Goal: Transaction & Acquisition: Obtain resource

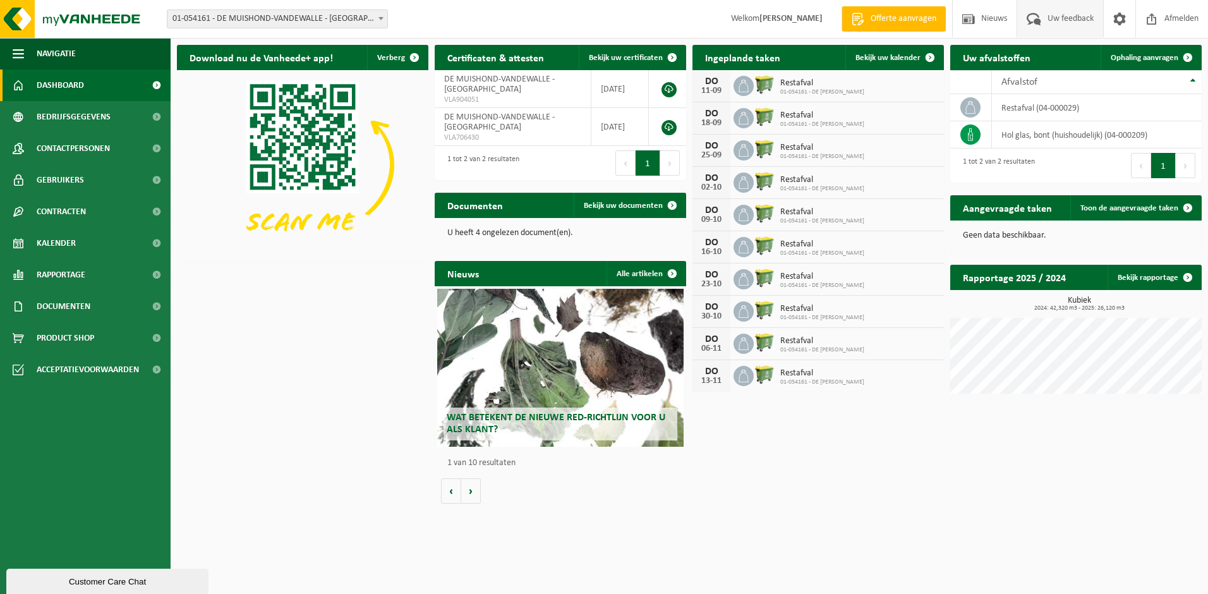
click at [1062, 17] on span "Uw feedback" at bounding box center [1071, 18] width 52 height 37
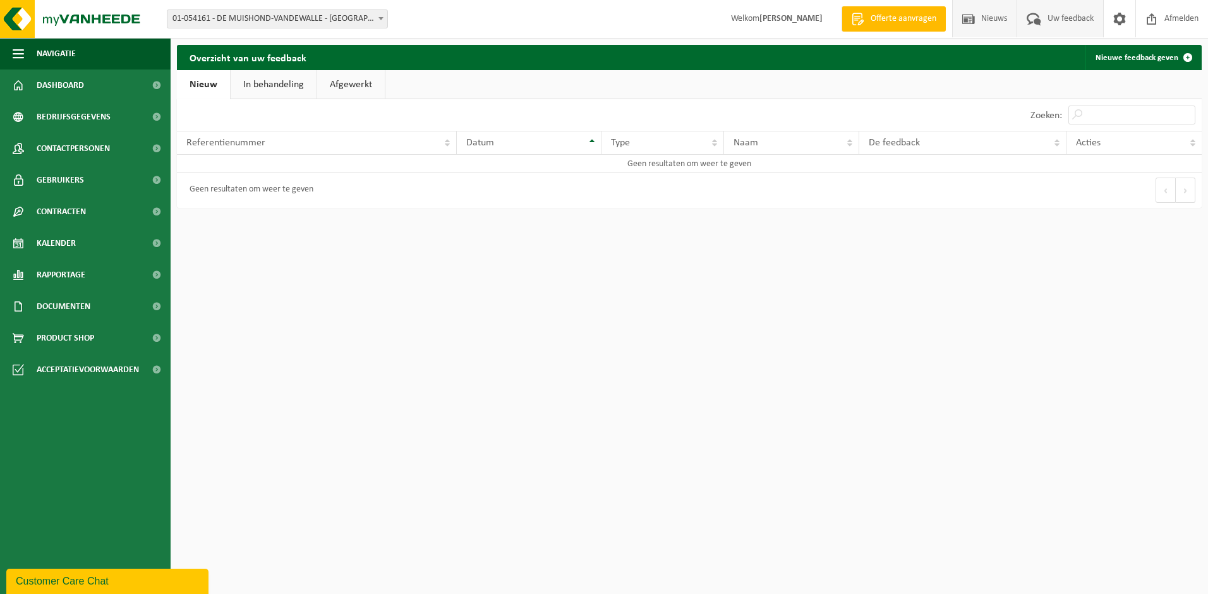
click at [978, 25] on span "Nieuws" at bounding box center [994, 18] width 32 height 37
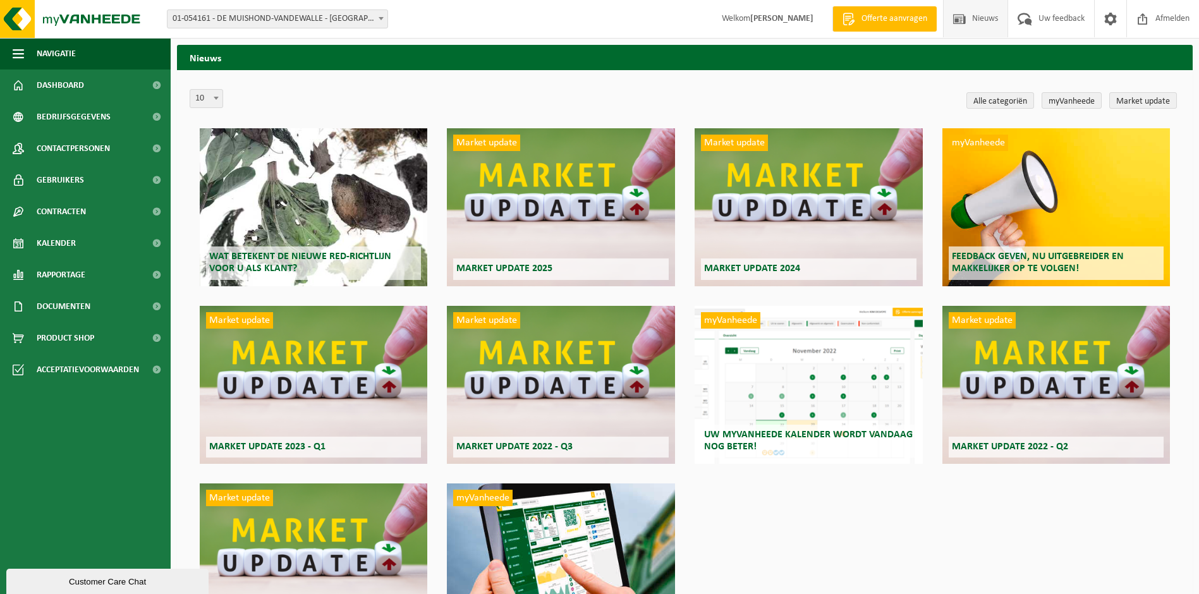
click at [964, 25] on span at bounding box center [959, 18] width 19 height 37
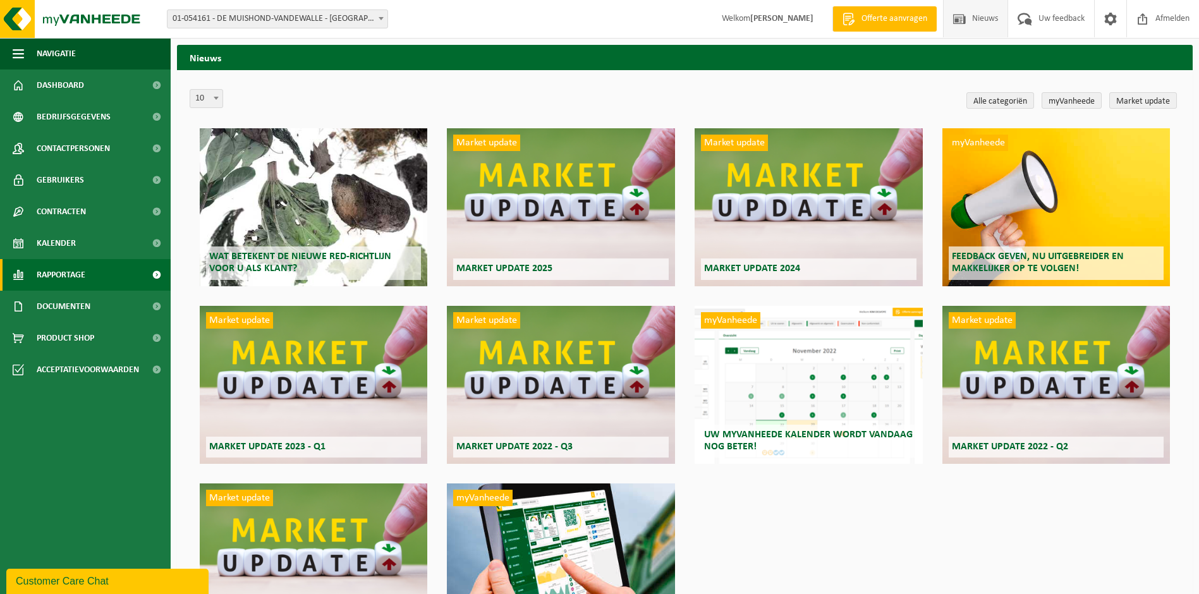
click at [95, 269] on link "Rapportage" at bounding box center [85, 275] width 171 height 32
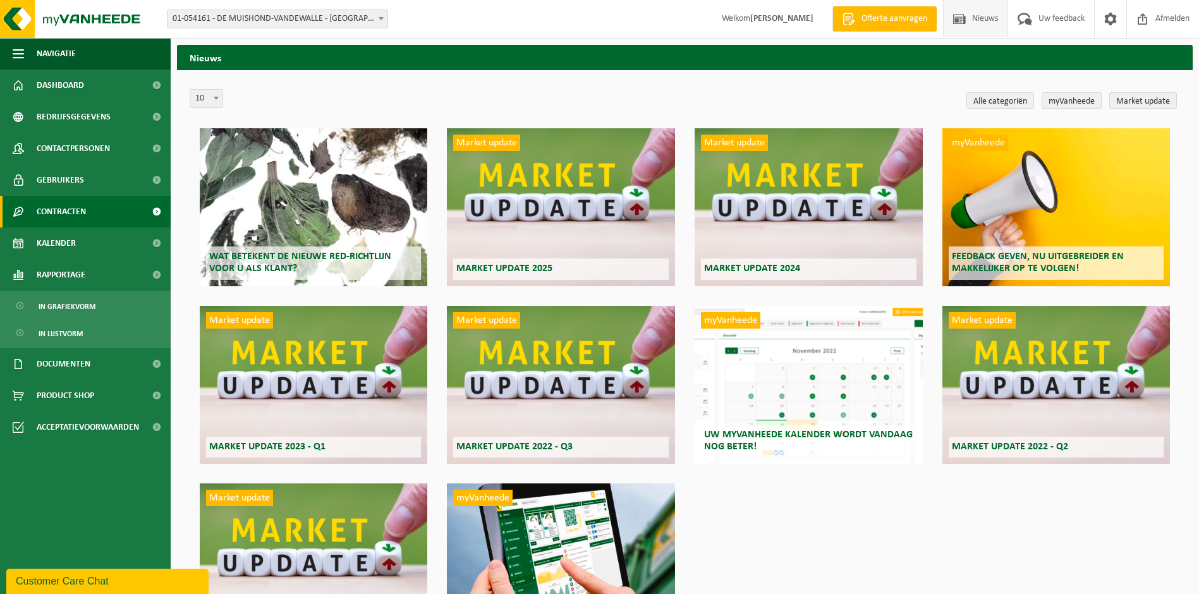
click at [75, 213] on span "Contracten" at bounding box center [61, 212] width 49 height 32
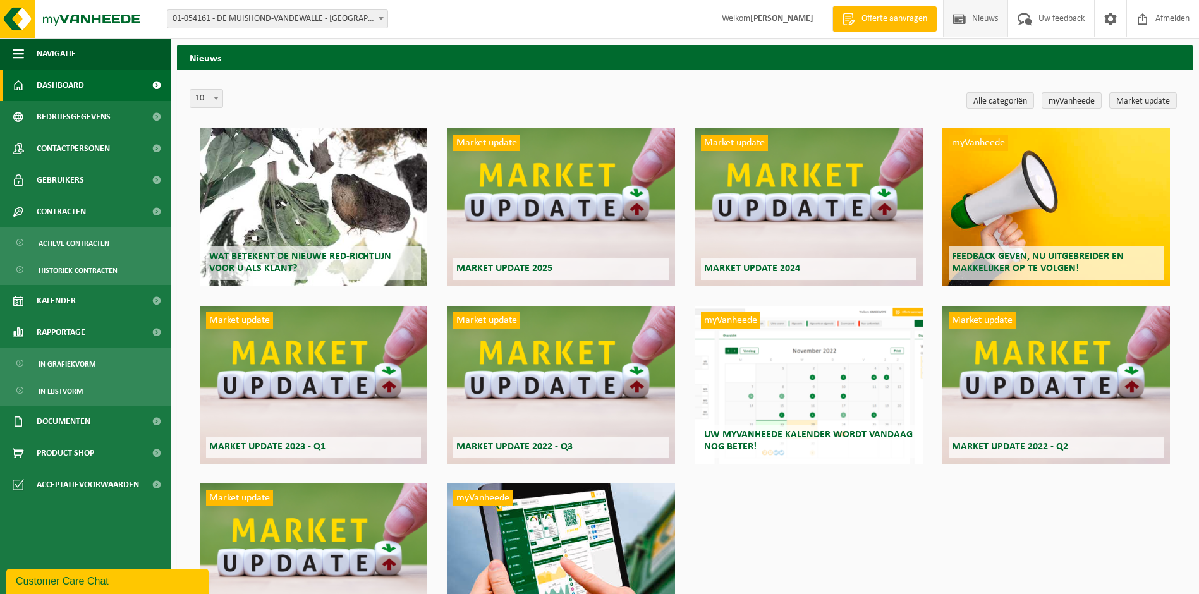
click at [67, 88] on span "Dashboard" at bounding box center [60, 86] width 47 height 32
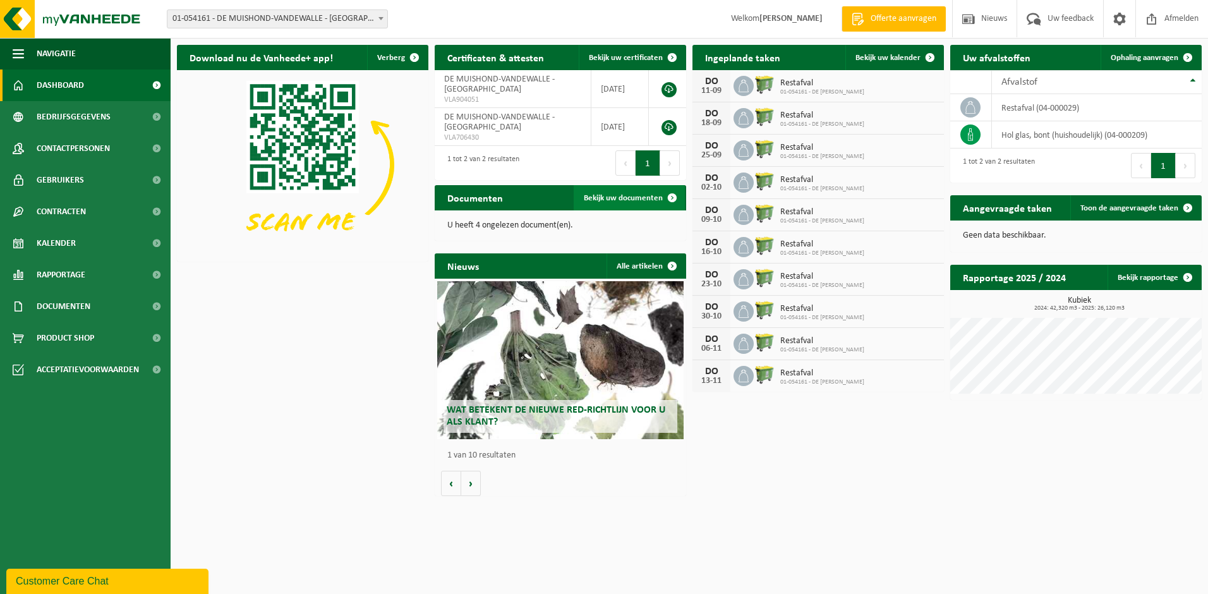
click at [644, 202] on span "Bekijk uw documenten" at bounding box center [623, 198] width 79 height 8
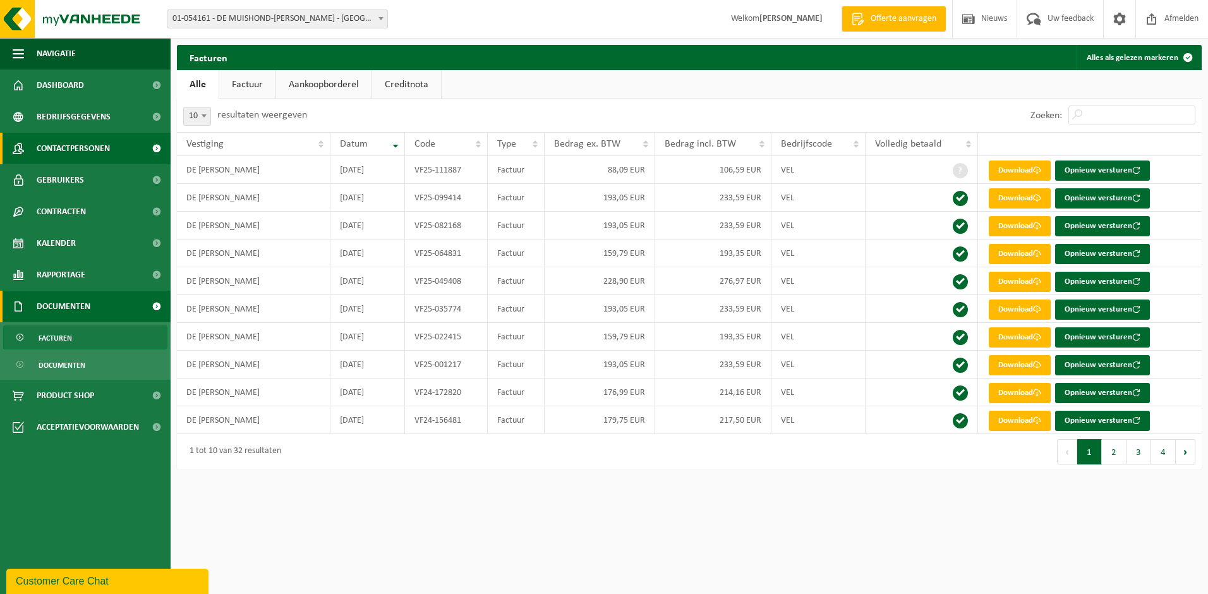
click at [60, 148] on span "Contactpersonen" at bounding box center [73, 149] width 73 height 32
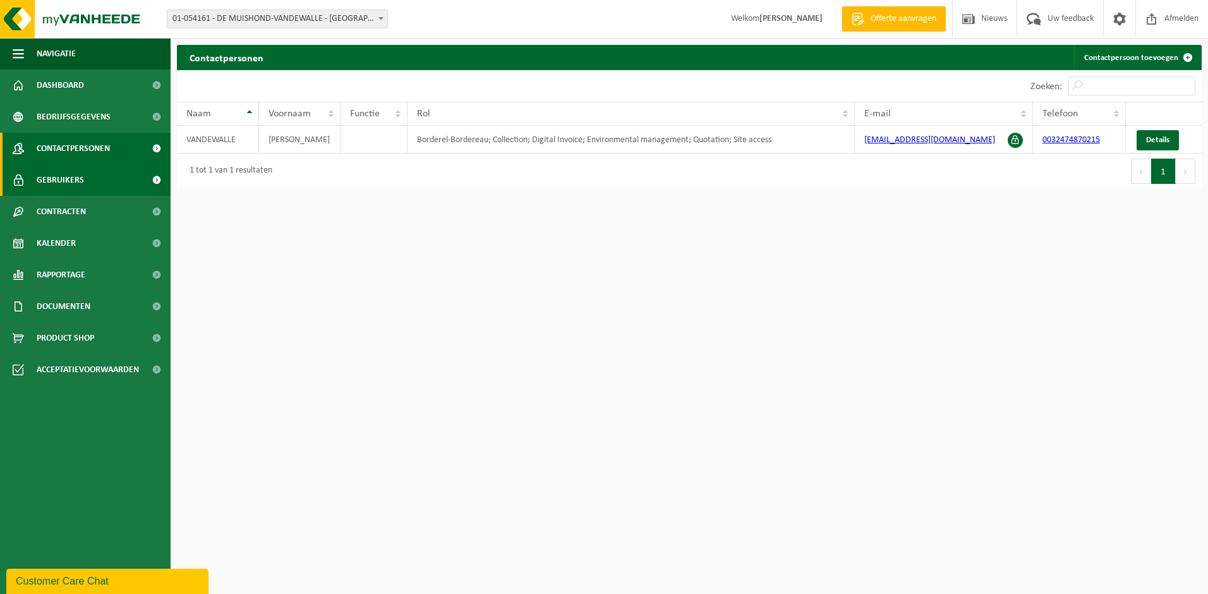
click at [52, 176] on span "Gebruikers" at bounding box center [60, 180] width 47 height 32
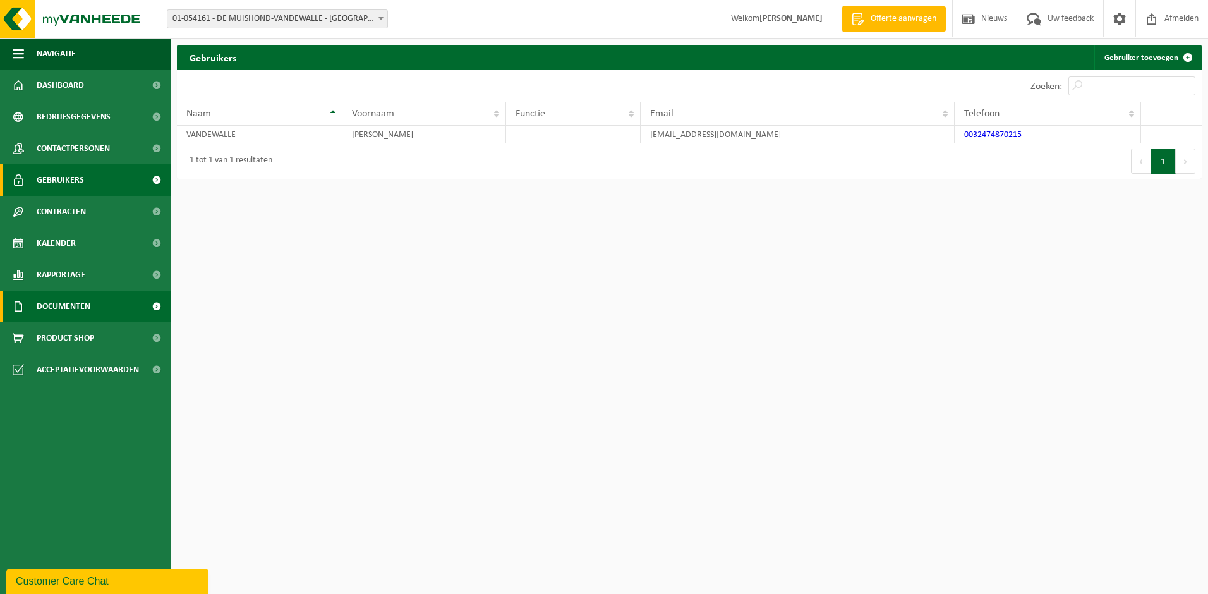
click at [60, 319] on span "Documenten" at bounding box center [64, 307] width 54 height 32
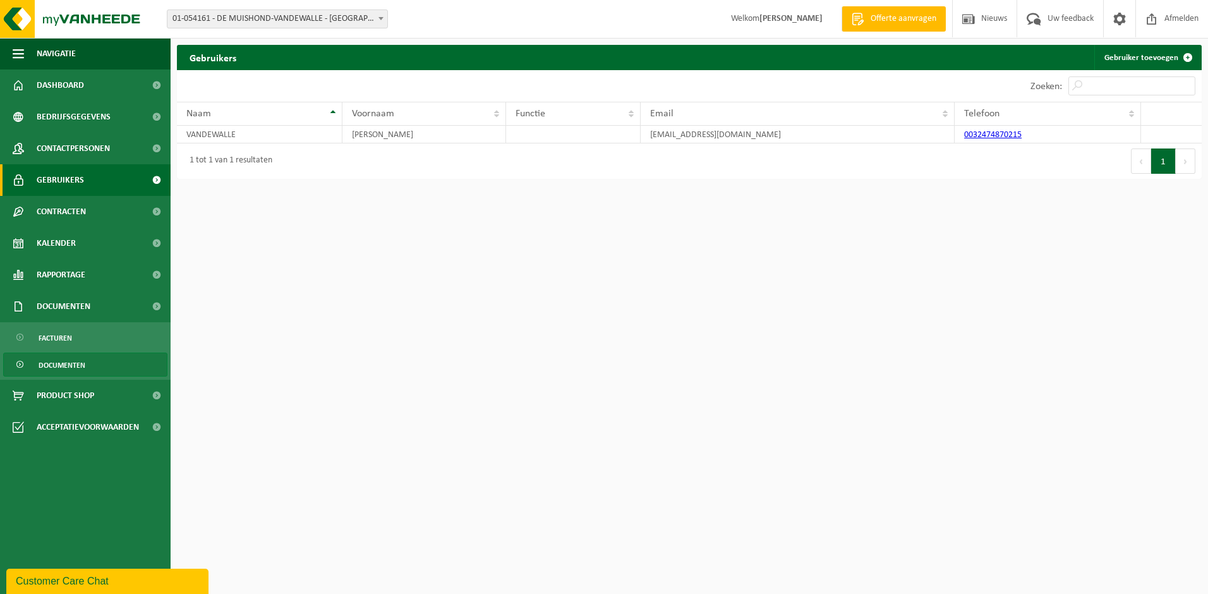
click at [56, 367] on span "Documenten" at bounding box center [62, 365] width 47 height 24
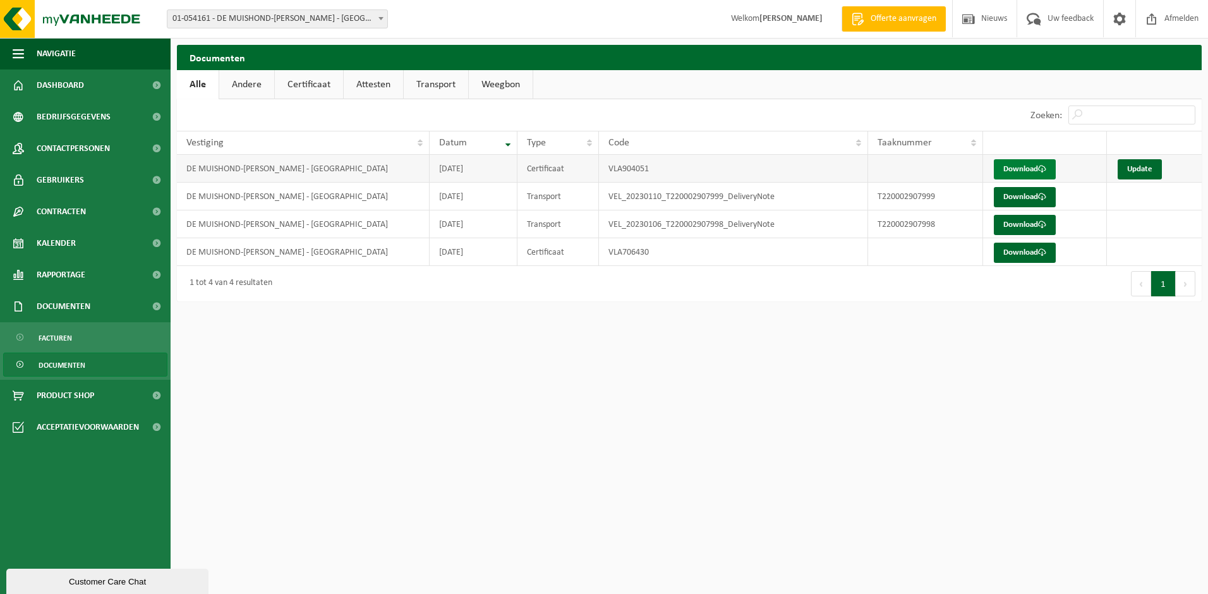
click at [1036, 169] on link "Download" at bounding box center [1025, 169] width 62 height 20
